Goal: Go to known website: Go to known website

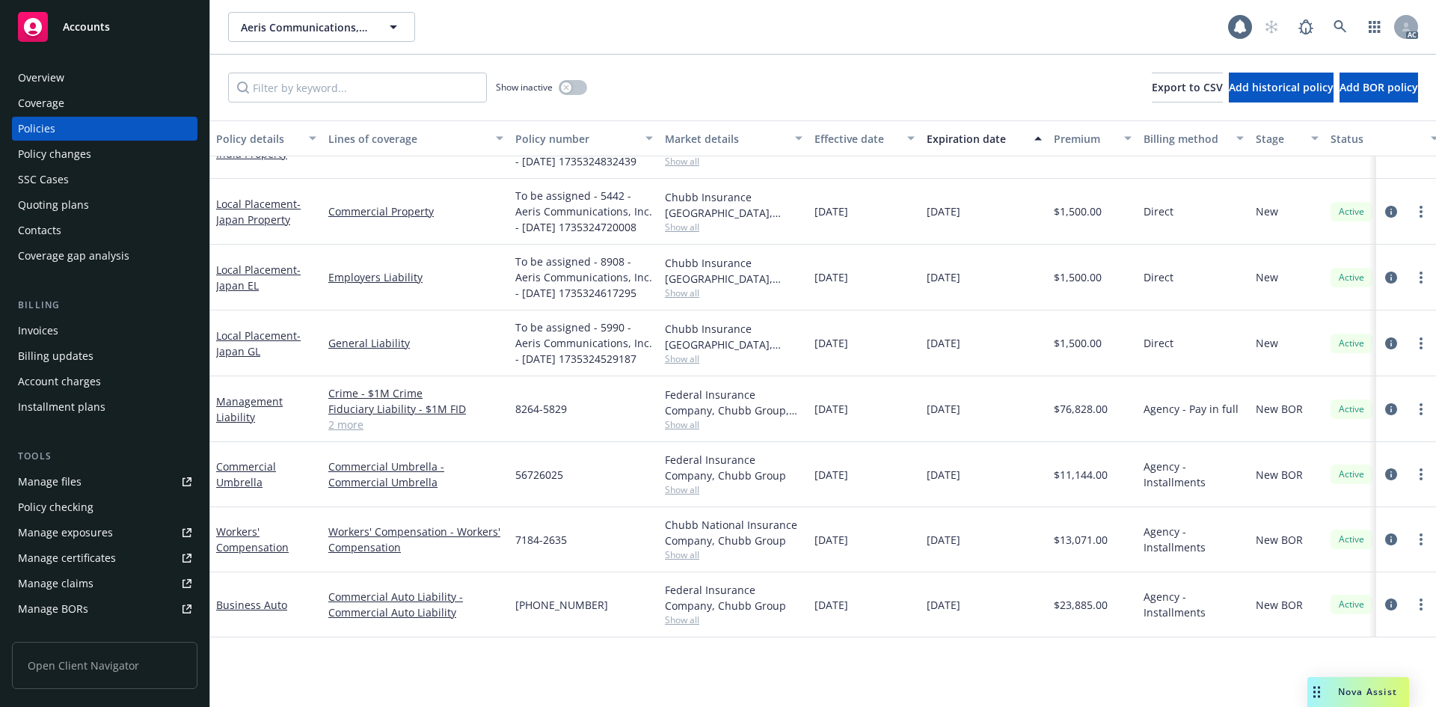
scroll to position [59, 0]
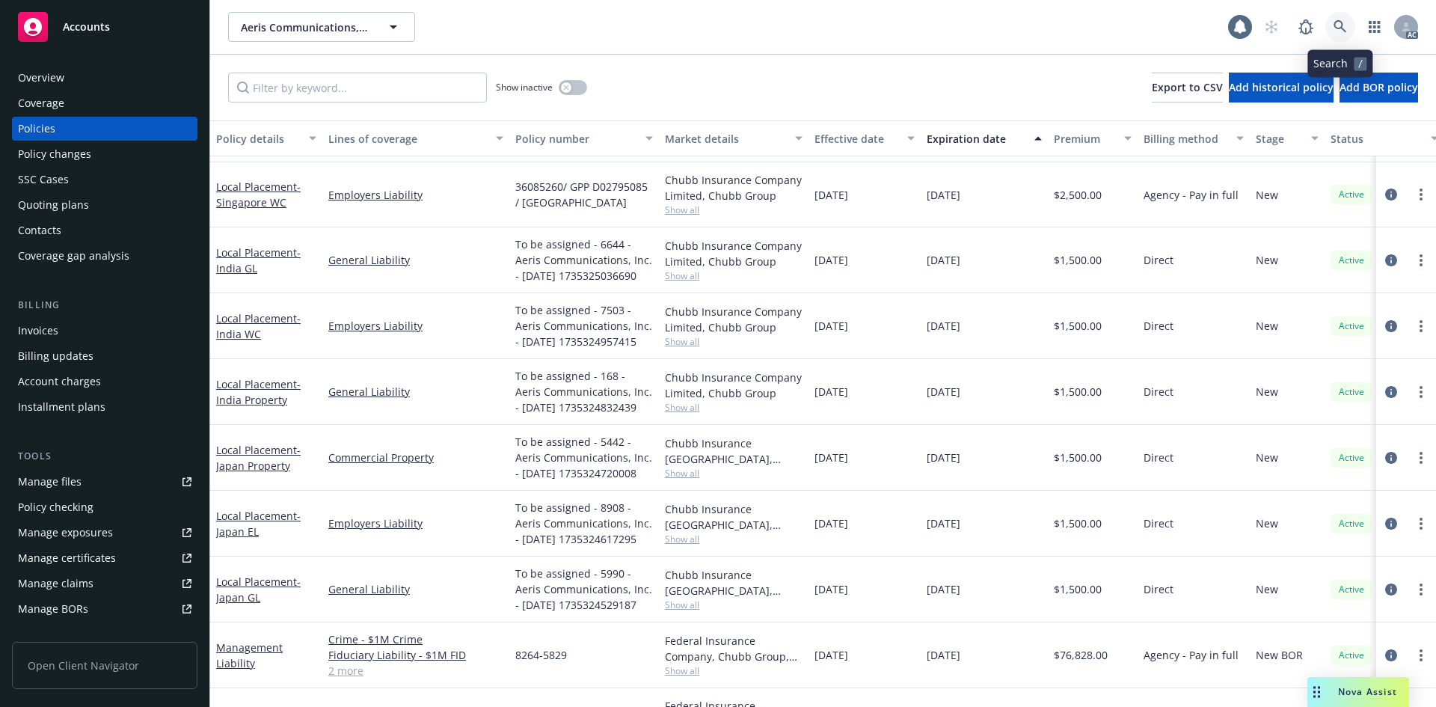
click at [1346, 25] on icon at bounding box center [1340, 26] width 13 height 13
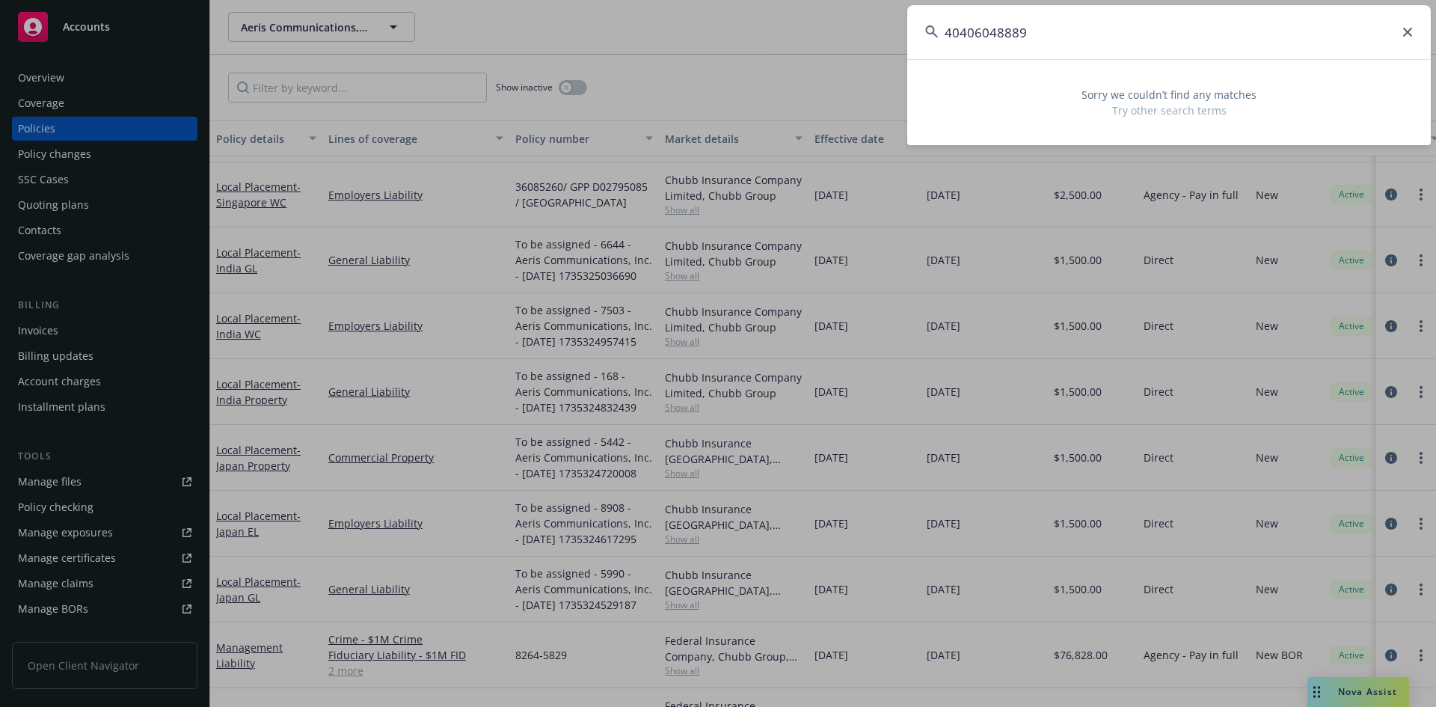
type input "40406048889"
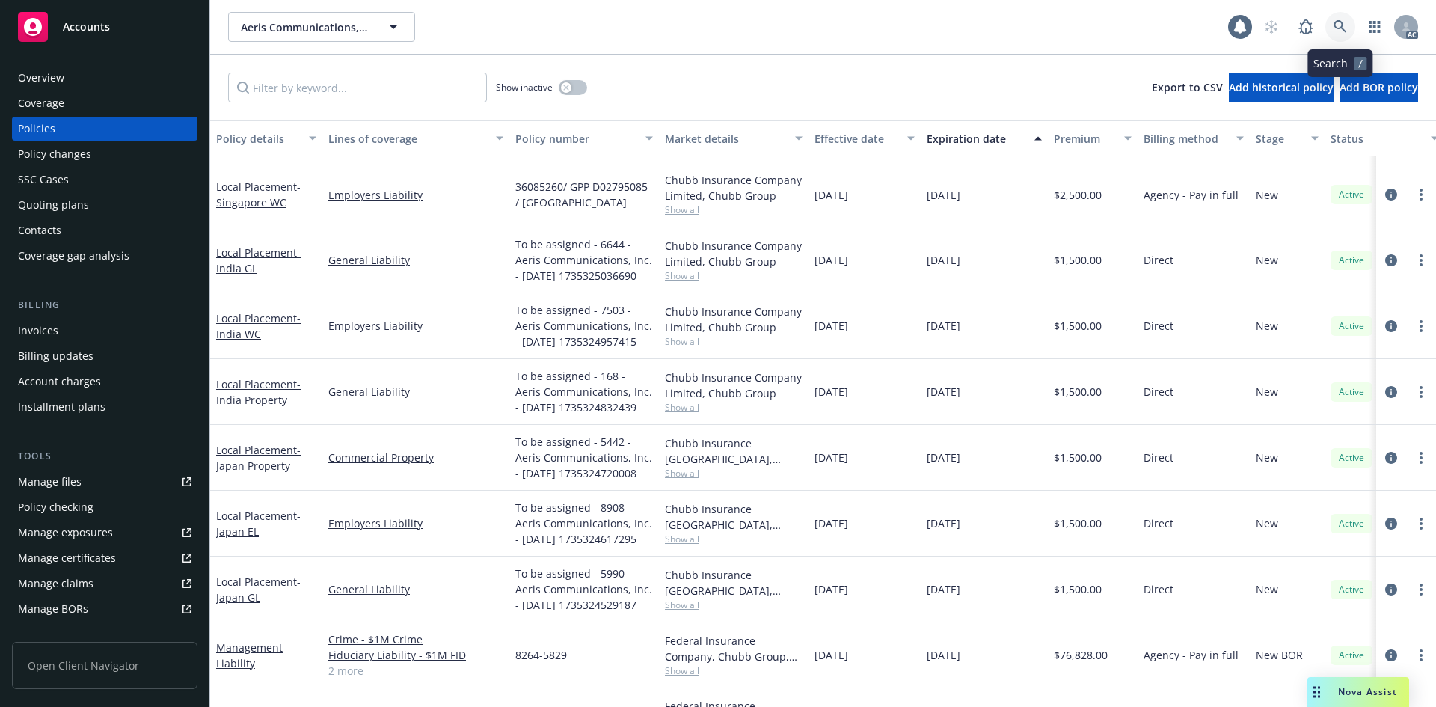
click at [1336, 28] on icon at bounding box center [1340, 26] width 13 height 13
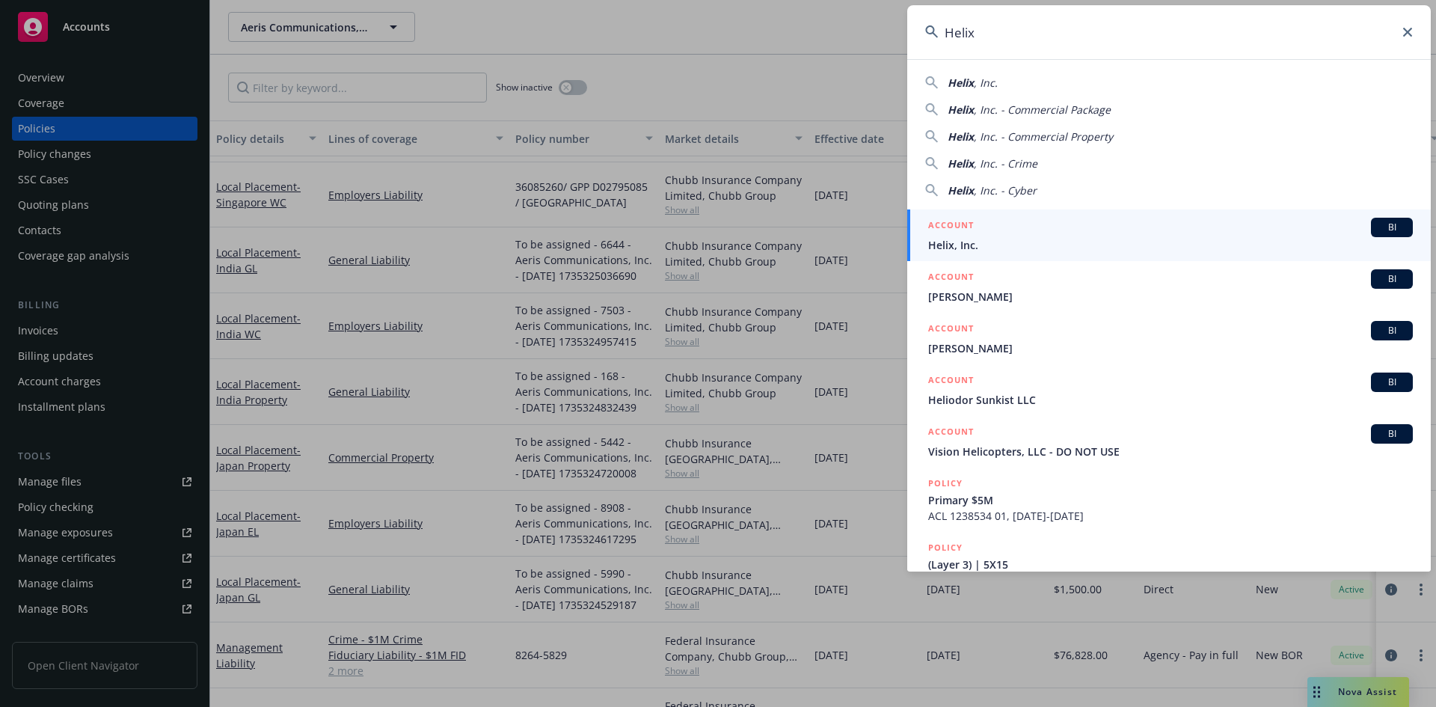
type input "Helix"
click at [965, 248] on span "Helix, Inc." at bounding box center [1170, 245] width 485 height 16
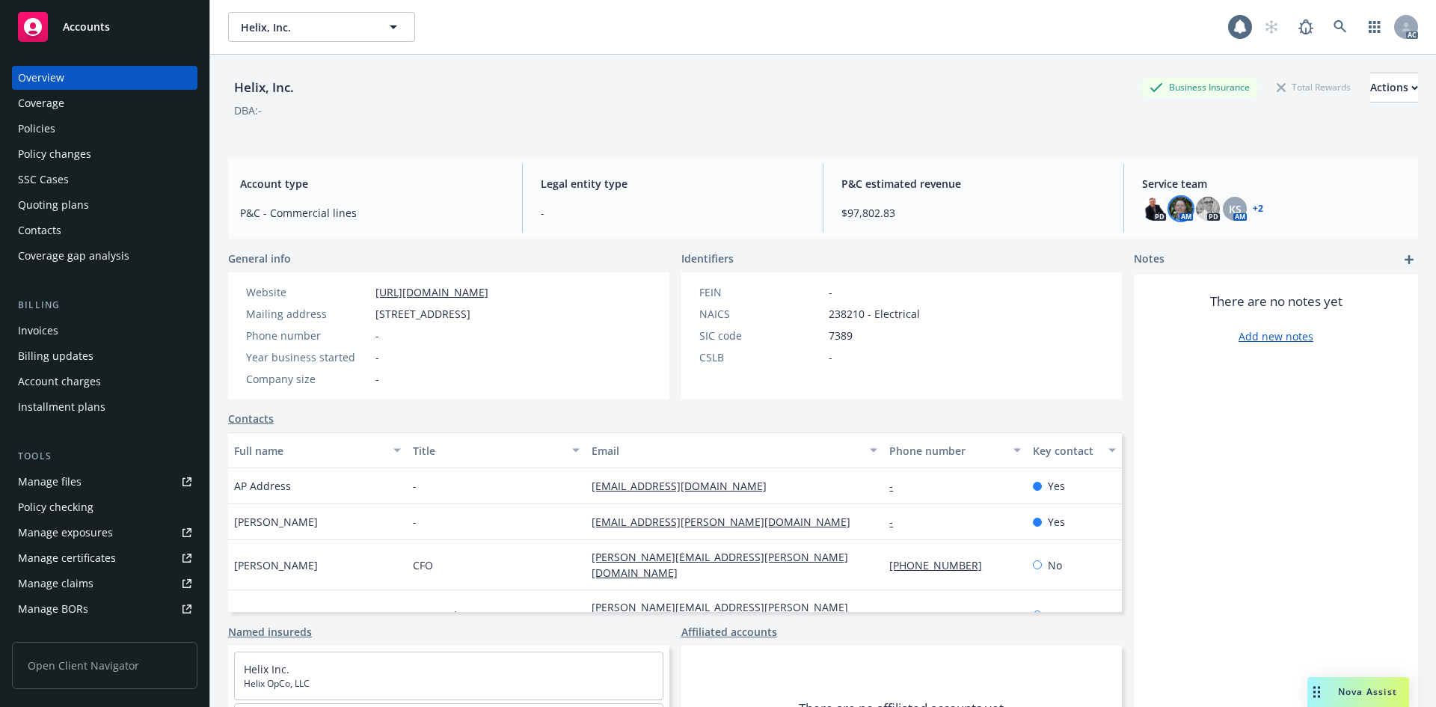
click at [1171, 214] on img at bounding box center [1181, 209] width 24 height 24
click at [1196, 210] on img at bounding box center [1208, 209] width 24 height 24
click at [1234, 209] on div "KS" at bounding box center [1235, 209] width 24 height 24
click at [1144, 208] on img at bounding box center [1154, 209] width 24 height 24
click at [1169, 205] on img at bounding box center [1181, 209] width 24 height 24
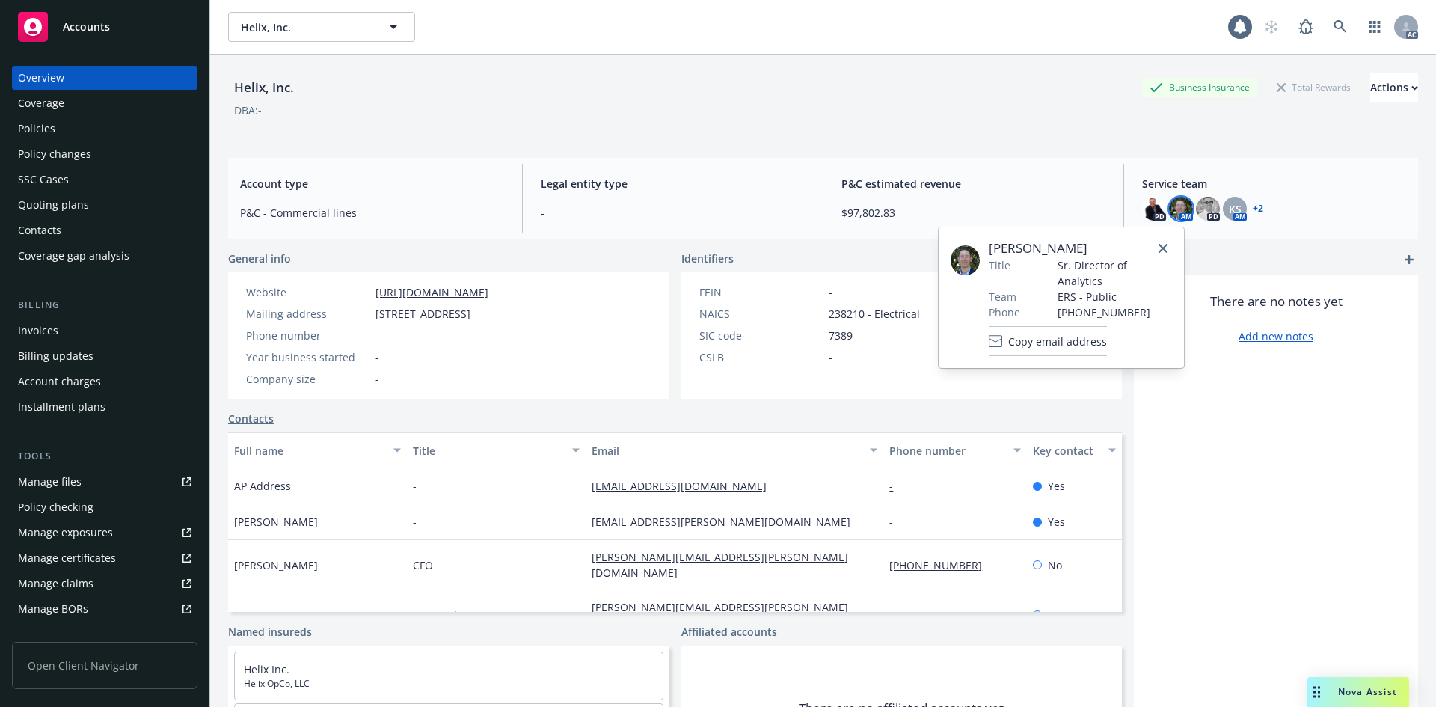
drag, startPoint x: 1163, startPoint y: 239, endPoint x: 1151, endPoint y: 229, distance: 15.4
click at [1163, 239] on div "[PERSON_NAME] Title Sr. Director of Analytics Team ERS - Public Phone [PHONE_NU…" at bounding box center [1061, 297] width 245 height 141
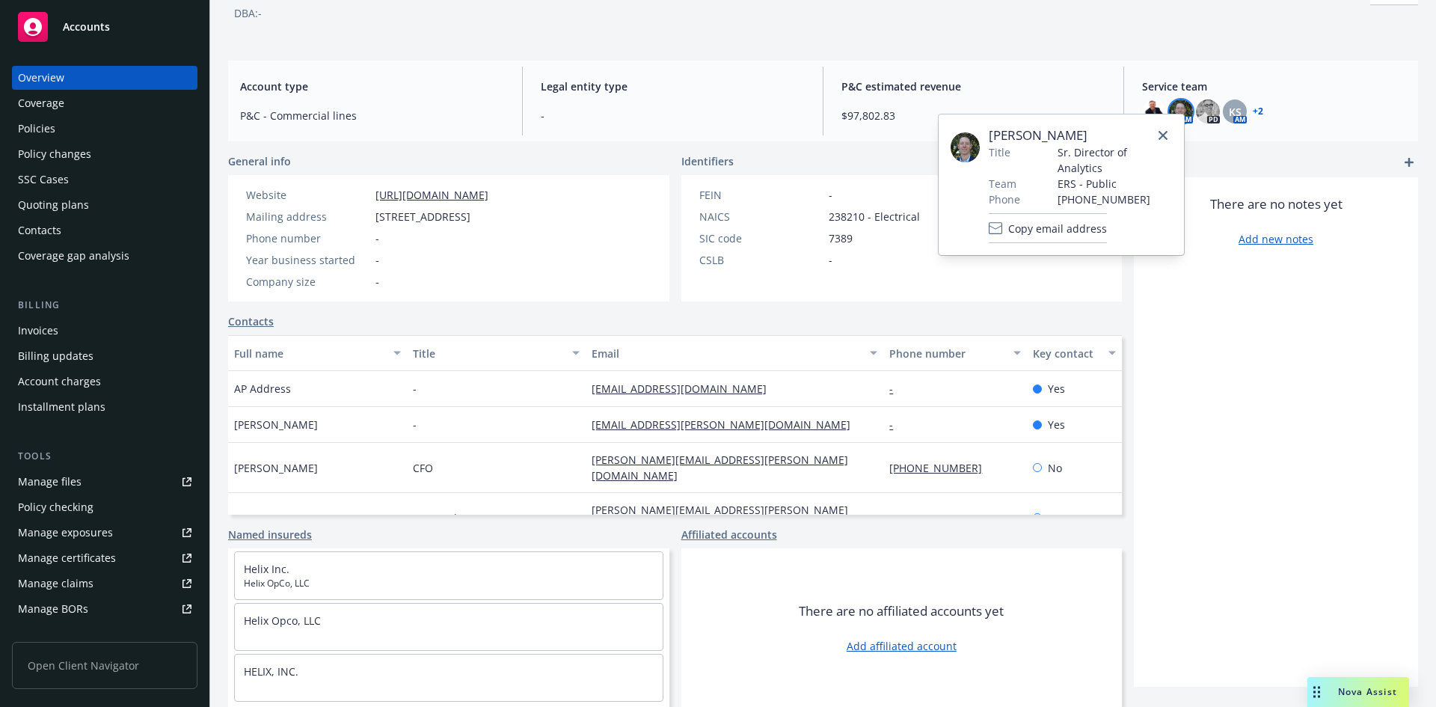
scroll to position [4, 0]
